Goal: Information Seeking & Learning: Understand process/instructions

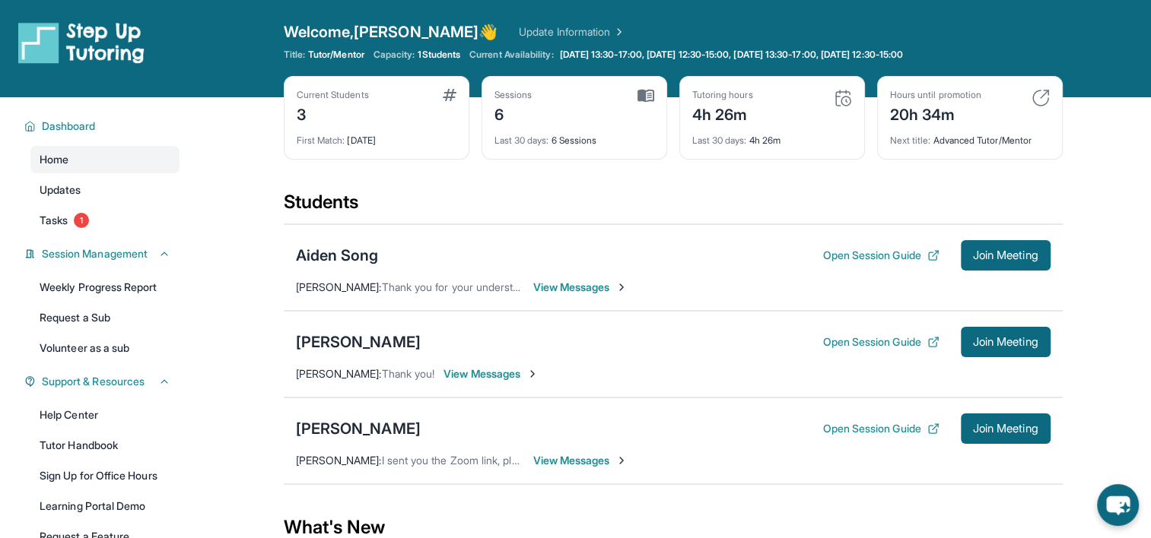
click at [353, 454] on span "[PERSON_NAME] :" at bounding box center [339, 460] width 86 height 13
click at [335, 432] on div "[PERSON_NAME]" at bounding box center [358, 428] width 125 height 21
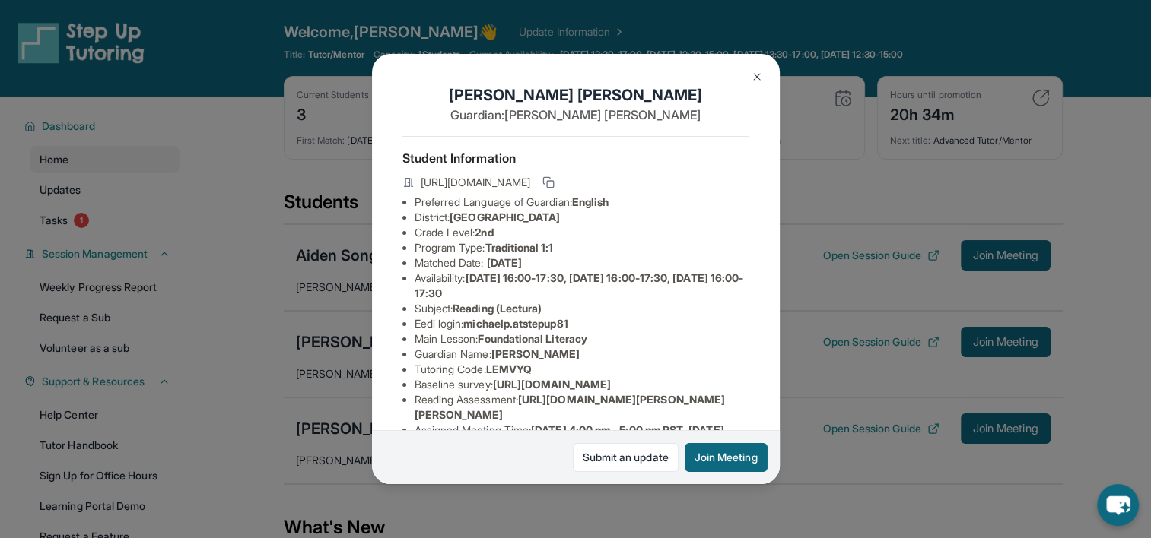
scroll to position [278, 0]
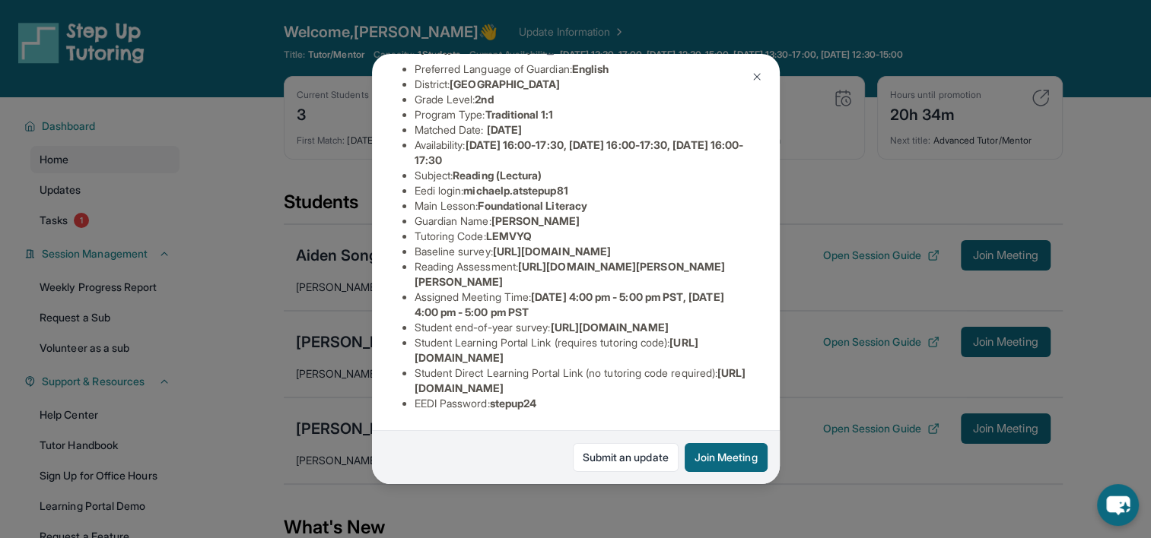
drag, startPoint x: 409, startPoint y: 376, endPoint x: 744, endPoint y: 377, distance: 334.6
click at [744, 377] on div "[PERSON_NAME] Guardian: [PERSON_NAME] Student Information [URL][DOMAIN_NAME] Pr…" at bounding box center [576, 269] width 408 height 430
copy span "[URL][DOMAIN_NAME]"
click at [779, 52] on div "[PERSON_NAME] Guardian: [PERSON_NAME] Student Information [URL][DOMAIN_NAME] Pr…" at bounding box center [575, 269] width 1151 height 538
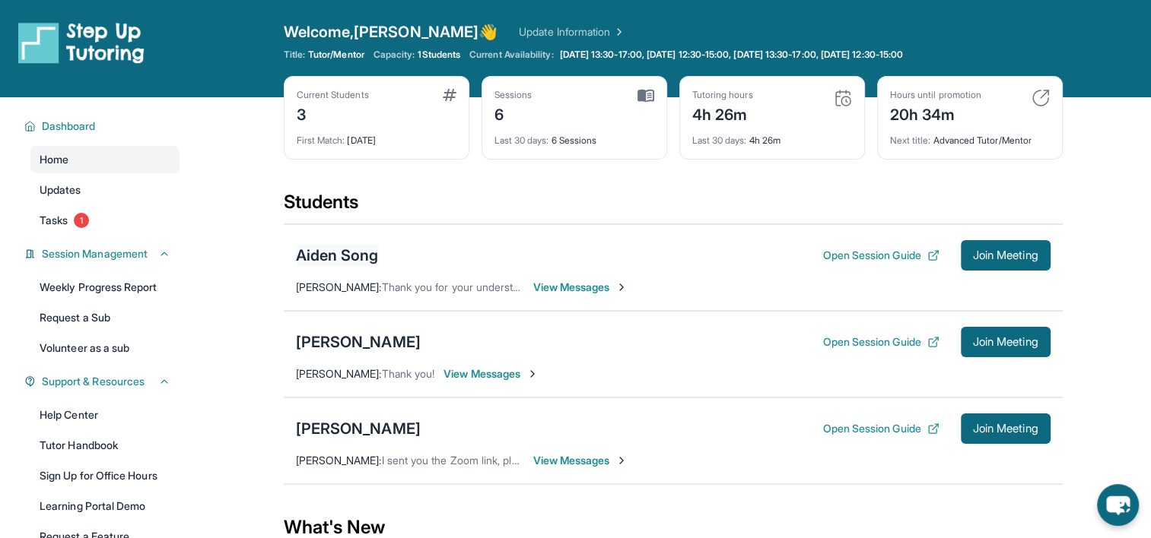
click at [335, 248] on div "Aiden Song" at bounding box center [337, 255] width 83 height 21
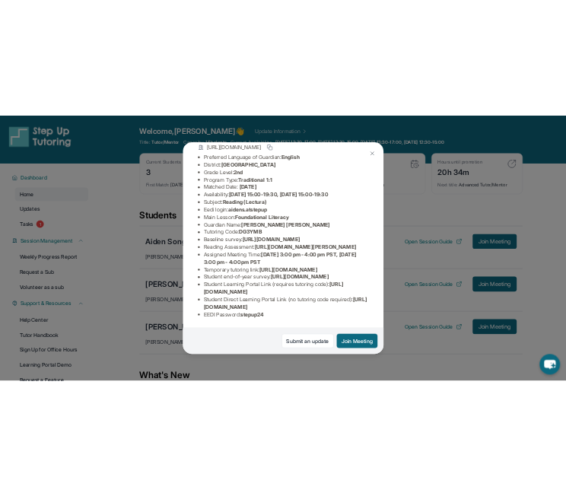
scroll to position [297, 0]
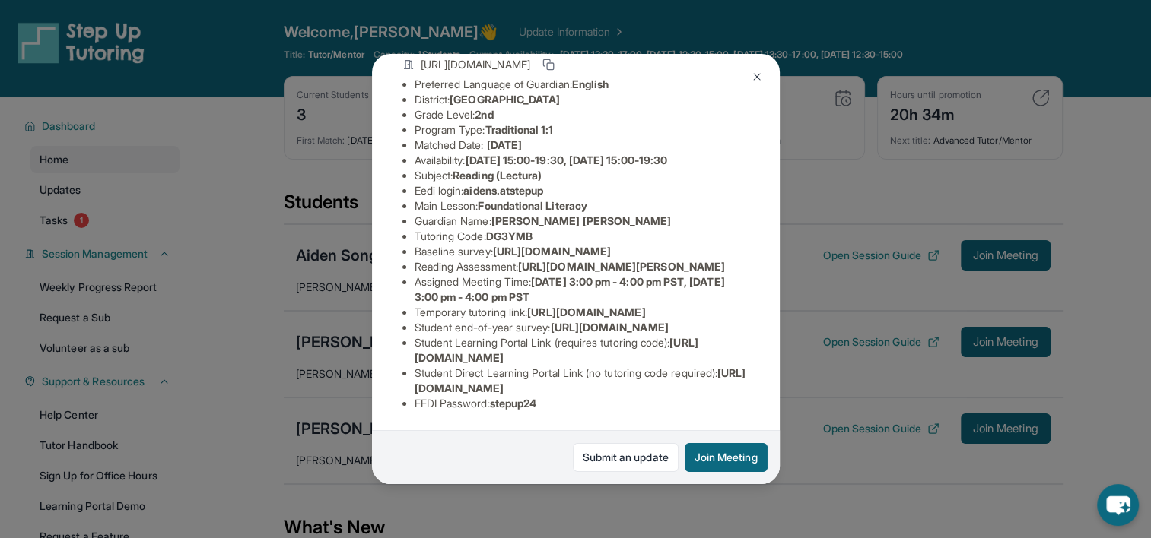
click at [925, 212] on div "Aiden Song Guardian: [PERSON_NAME] [PERSON_NAME] Student Information [URL][DOMA…" at bounding box center [575, 269] width 1151 height 538
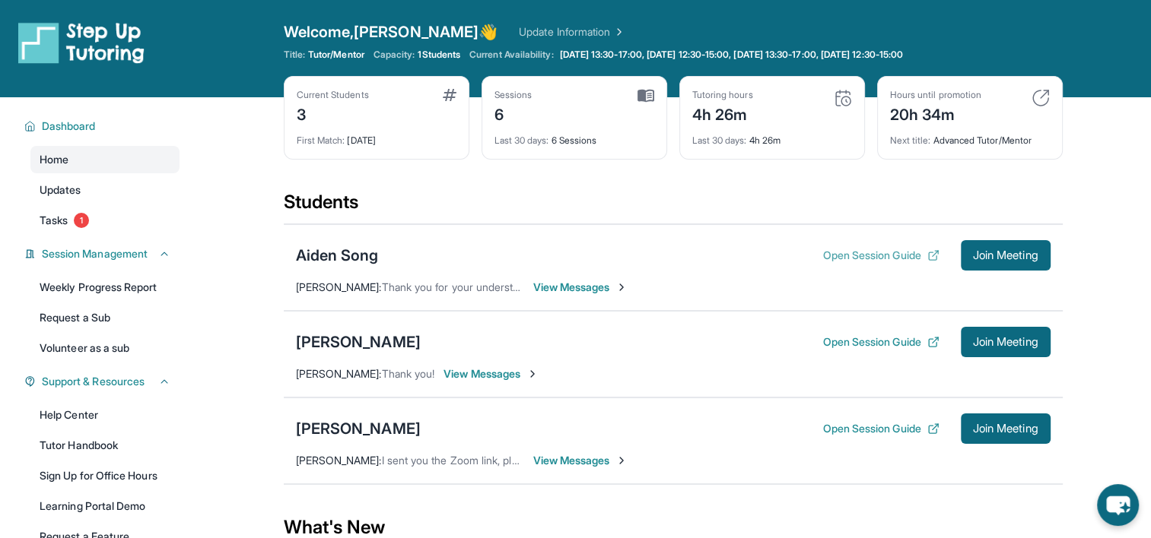
click at [882, 253] on button "Open Session Guide" at bounding box center [880, 255] width 116 height 15
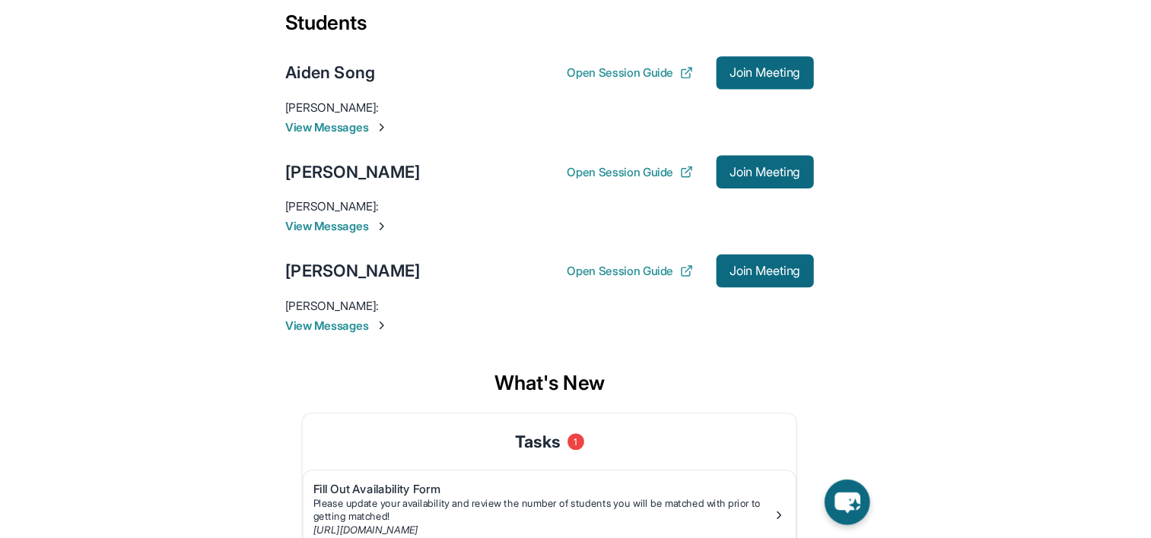
scroll to position [200, 0]
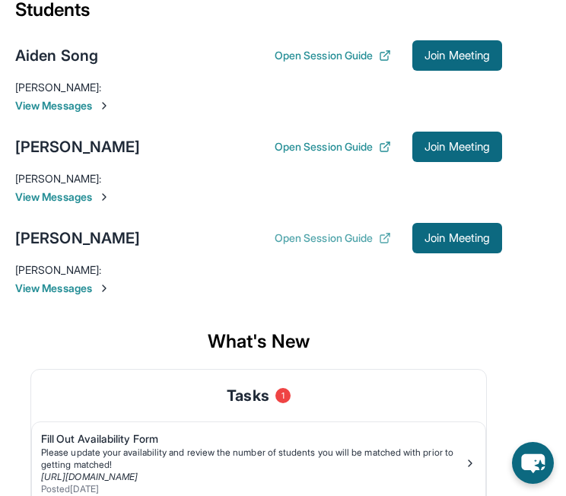
click at [379, 233] on icon at bounding box center [385, 238] width 12 height 12
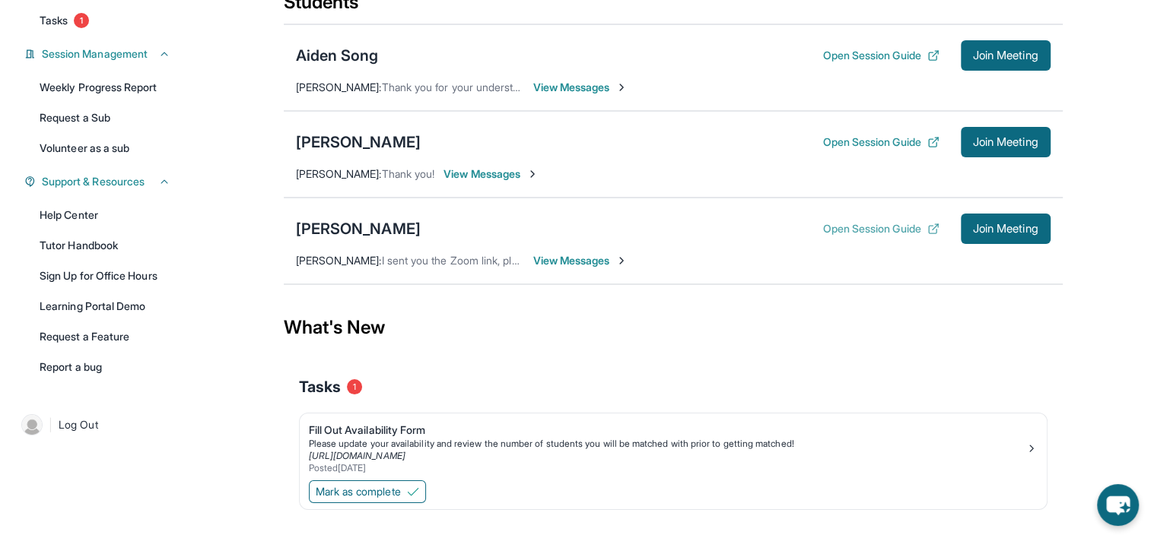
click at [916, 222] on button "Open Session Guide" at bounding box center [880, 228] width 116 height 15
click at [903, 50] on button "Open Session Guide" at bounding box center [880, 55] width 116 height 15
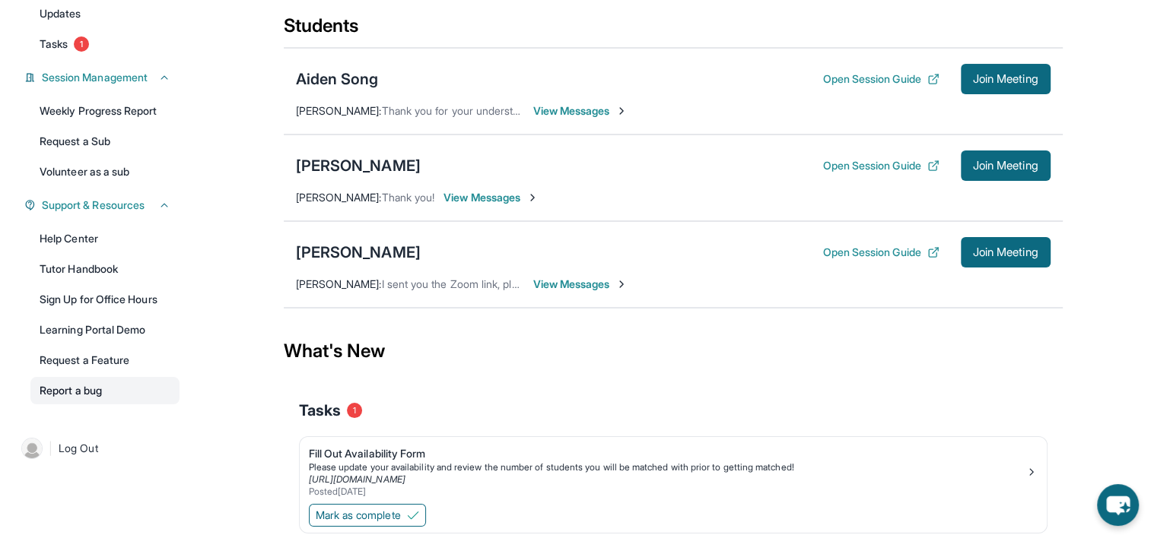
click at [116, 405] on link "Report a bug" at bounding box center [104, 390] width 149 height 27
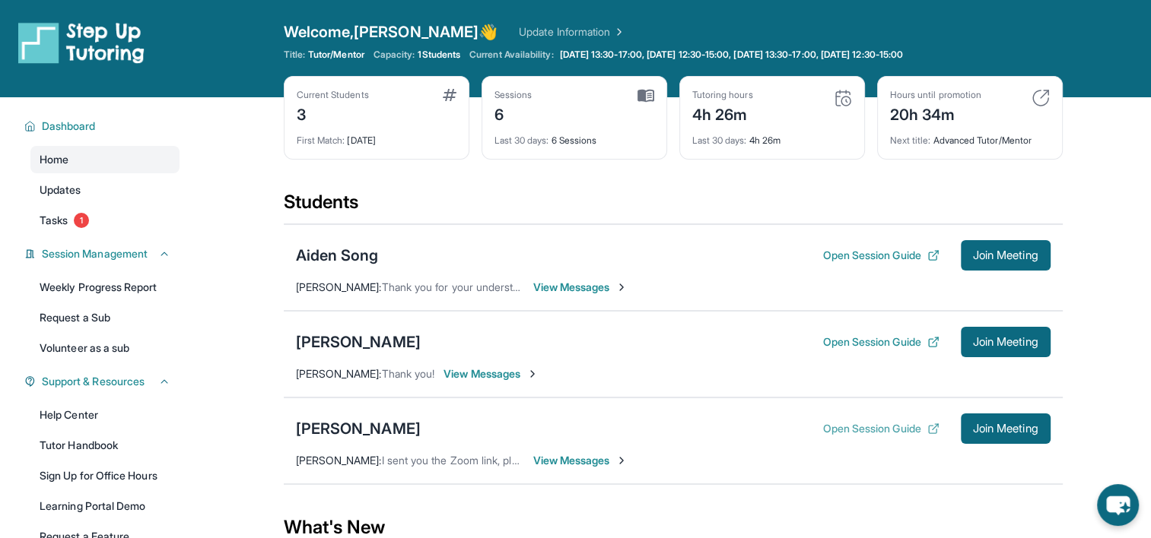
click at [917, 428] on button "Open Session Guide" at bounding box center [880, 428] width 116 height 15
